Goal: Transaction & Acquisition: Purchase product/service

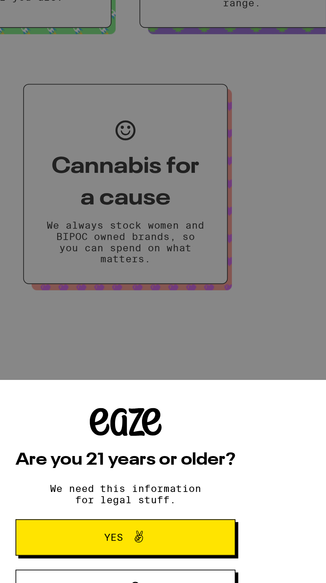
click at [167, 538] on icon at bounding box center [169, 537] width 8 height 8
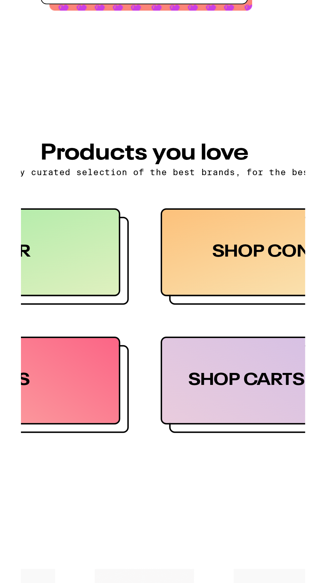
scroll to position [177, 0]
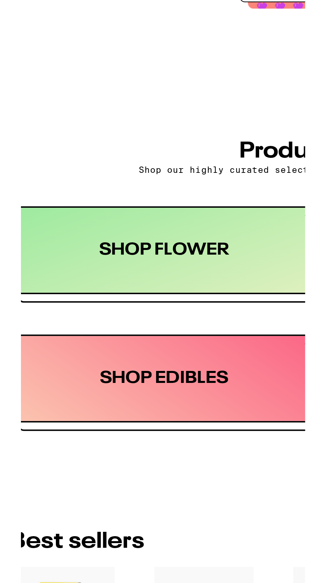
click at [80, 357] on div "SHOP FLOWER" at bounding box center [79, 356] width 145 height 41
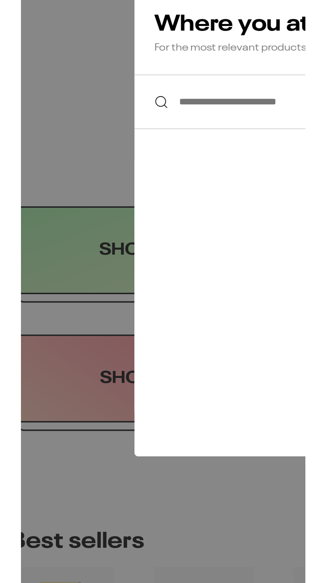
click at [95, 285] on input "**********" at bounding box center [163, 287] width 196 height 26
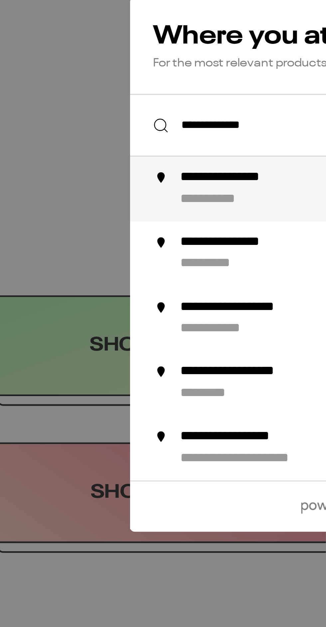
click at [101, 287] on div "**********" at bounding box center [113, 287] width 55 height 7
type input "**********"
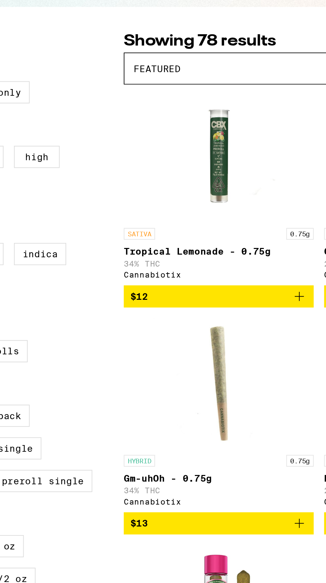
click at [131, 112] on span "Featured" at bounding box center [139, 111] width 24 height 5
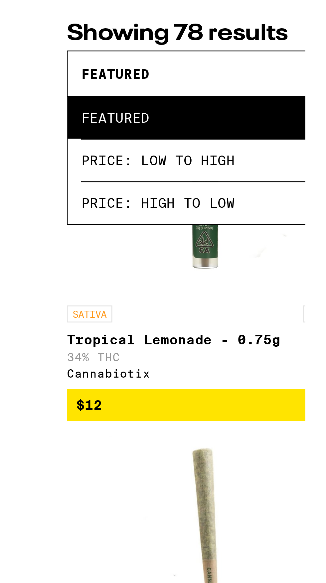
click at [155, 145] on span "Price: Low to High" at bounding box center [221, 142] width 189 height 15
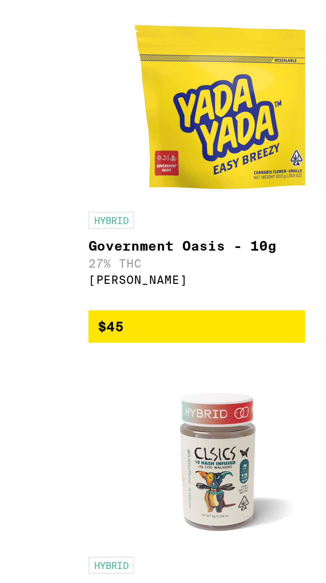
scroll to position [2161, 0]
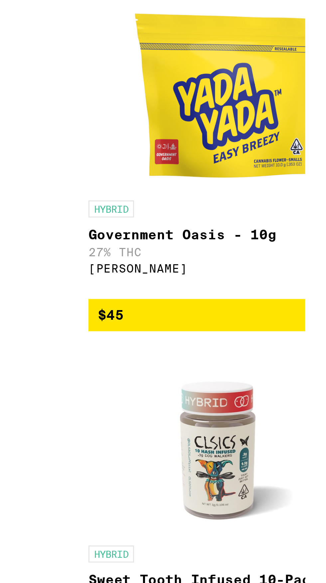
click at [162, 569] on link "HYBRID 10g Government Oasis - 10g 27% THC Yada Yada" at bounding box center [170, 517] width 97 height 104
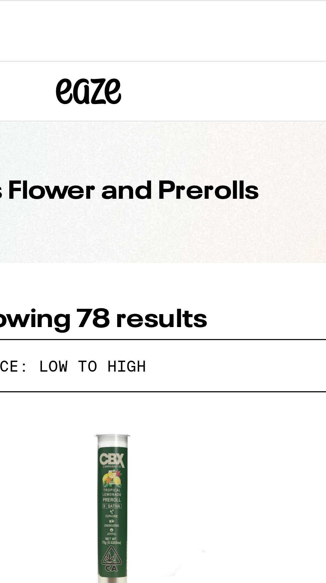
click at [188, 115] on div "Price: Low to High" at bounding box center [221, 112] width 198 height 16
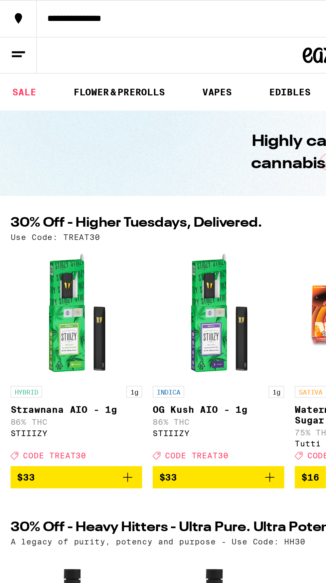
scroll to position [0, 21]
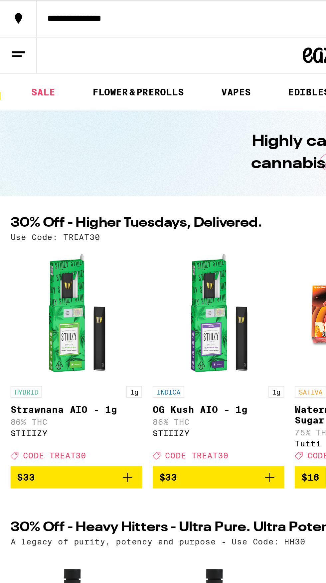
click at [22, 43] on link "SALE" at bounding box center [22, 47] width 19 height 8
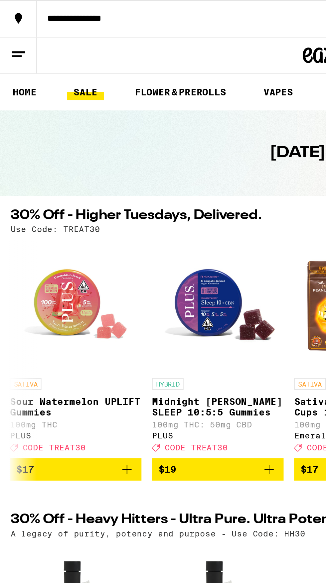
click at [18, 43] on link "HOME" at bounding box center [12, 47] width 19 height 8
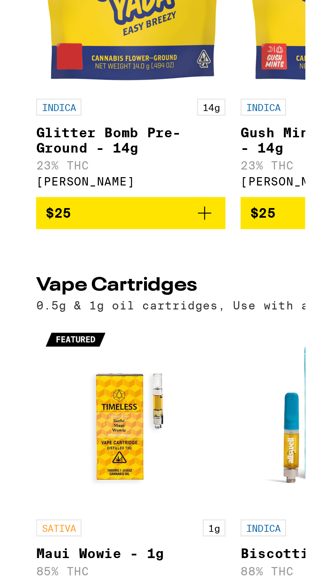
click at [67, 465] on icon "Add to bag" at bounding box center [65, 461] width 8 height 8
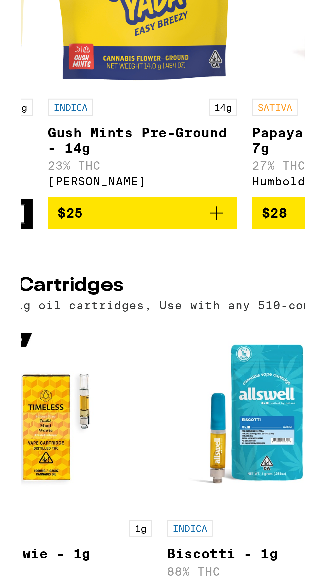
scroll to position [0, 43]
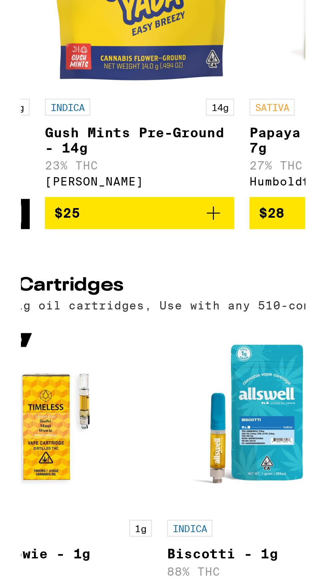
click at [97, 467] on button "$25" at bounding box center [67, 461] width 66 height 11
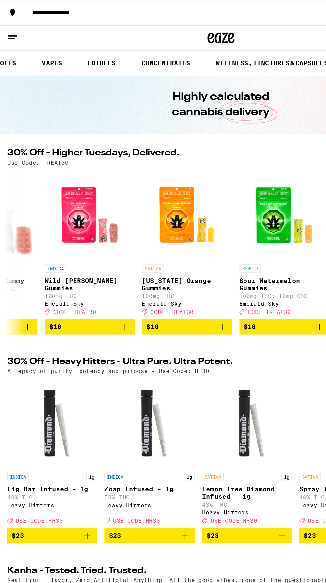
scroll to position [0, 117]
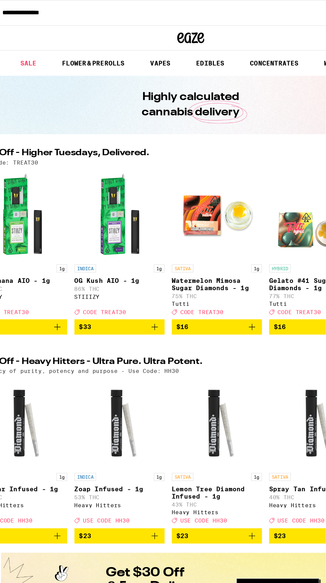
click at [174, 68] on h1 "Highly calculated cannabis delivery" at bounding box center [163, 77] width 110 height 23
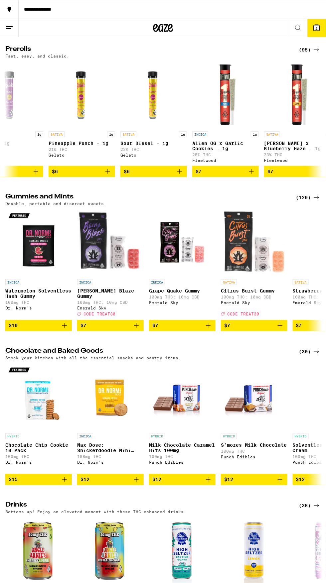
scroll to position [0, 28]
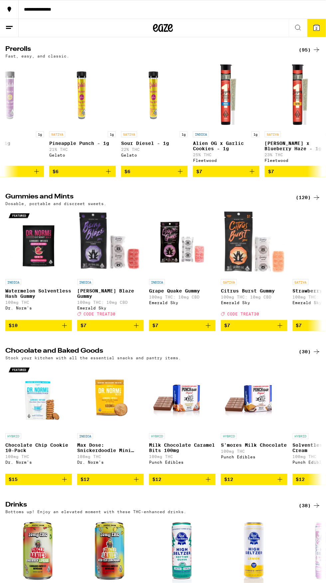
click at [325, 21] on button "2" at bounding box center [316, 28] width 19 height 18
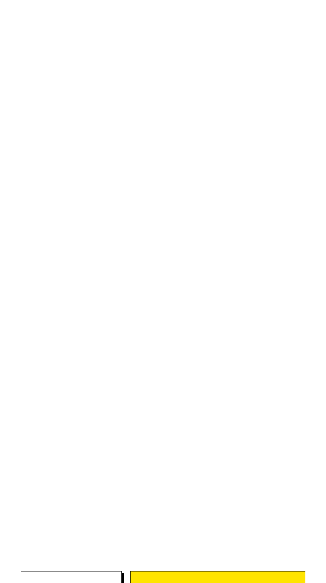
scroll to position [1923, 0]
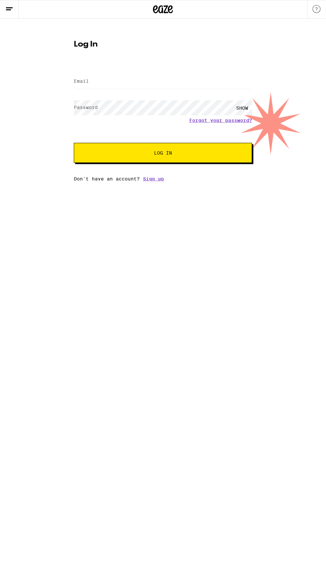
click at [163, 153] on span "Log In" at bounding box center [163, 153] width 18 height 5
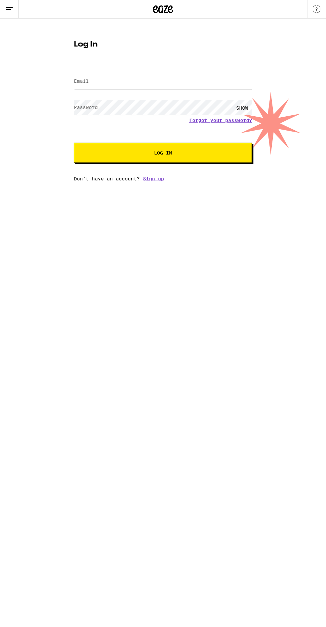
click at [103, 81] on input "Email" at bounding box center [163, 81] width 178 height 15
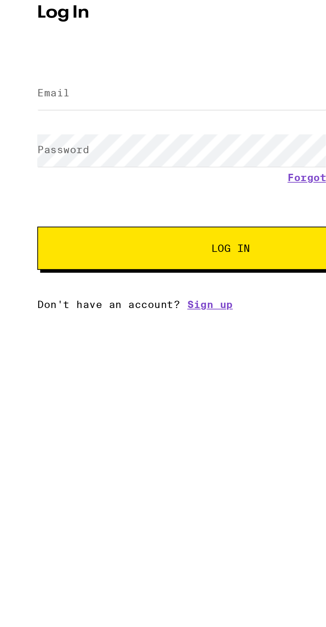
click at [84, 80] on label "Email" at bounding box center [81, 80] width 15 height 5
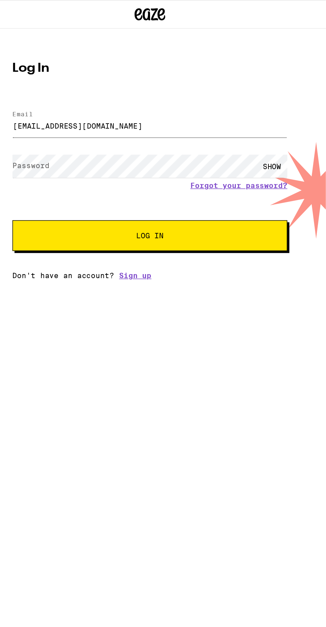
type input "sockntwisted0003@gmaol.com"
click at [94, 109] on label "Password" at bounding box center [86, 107] width 24 height 5
click at [171, 152] on button "Log In" at bounding box center [163, 153] width 178 height 20
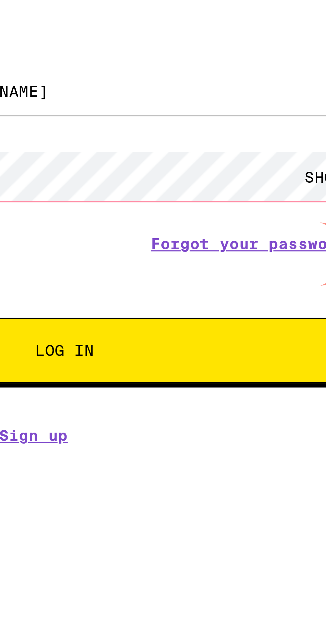
click at [226, 126] on link "Forgot your password?" at bounding box center [220, 128] width 63 height 5
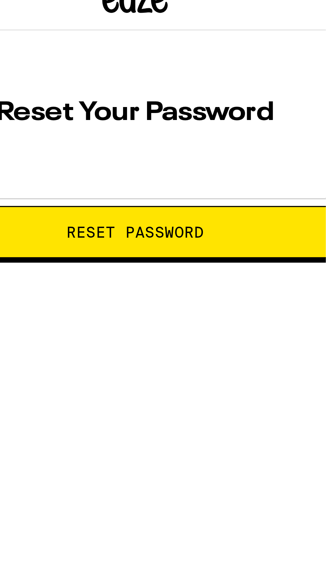
click at [171, 78] on span "Reset Password" at bounding box center [163, 80] width 42 height 5
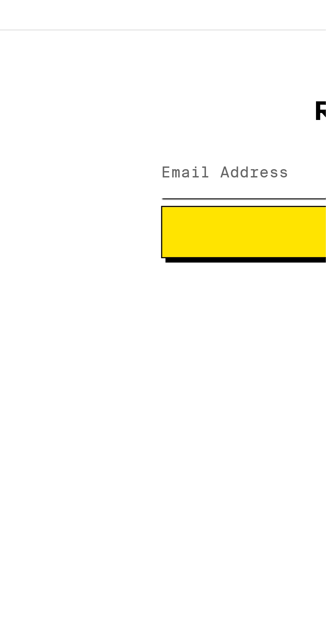
type input "sockntwisted0003@gmaol.com"
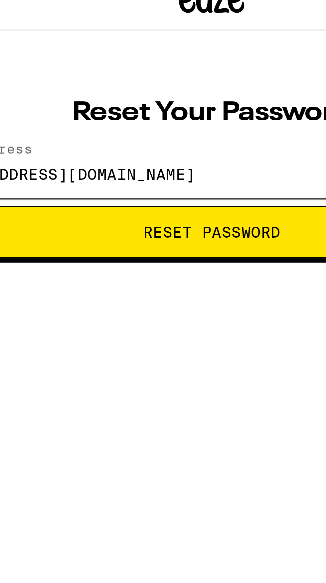
click at [157, 60] on input "sockntwisted0003@gmaol.com" at bounding box center [163, 62] width 178 height 15
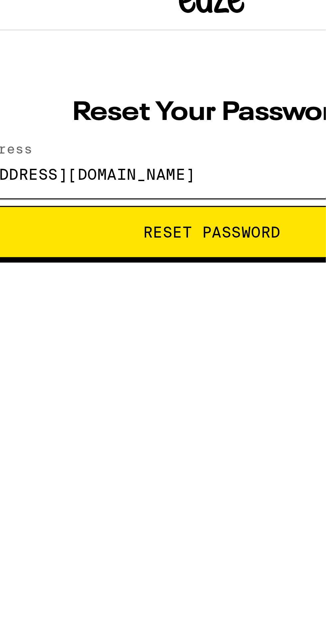
click at [74, 72] on button "Reset Password" at bounding box center [163, 80] width 178 height 16
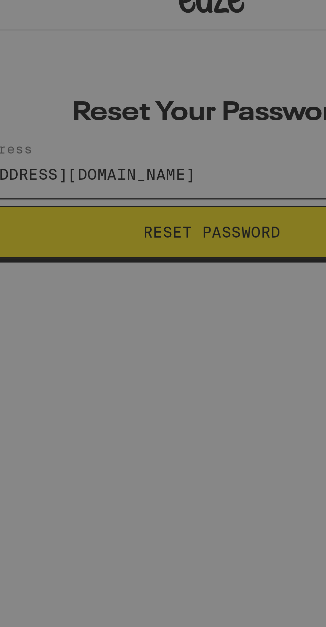
click at [74, 72] on button "Reset Password" at bounding box center [163, 80] width 178 height 16
